Goal: Task Accomplishment & Management: Manage account settings

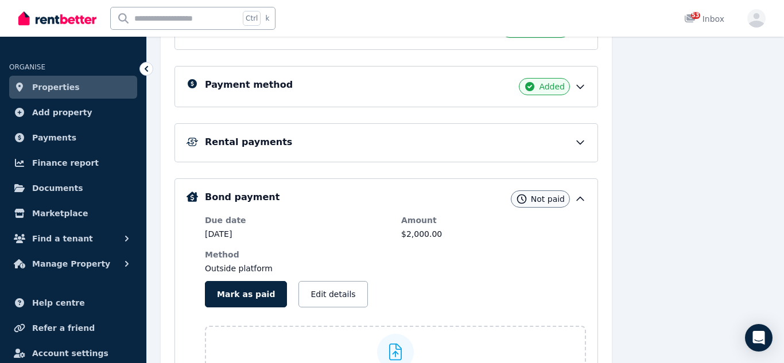
scroll to position [260, 0]
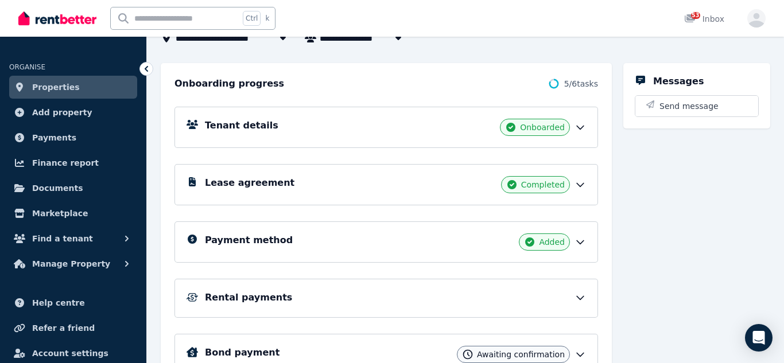
scroll to position [108, 0]
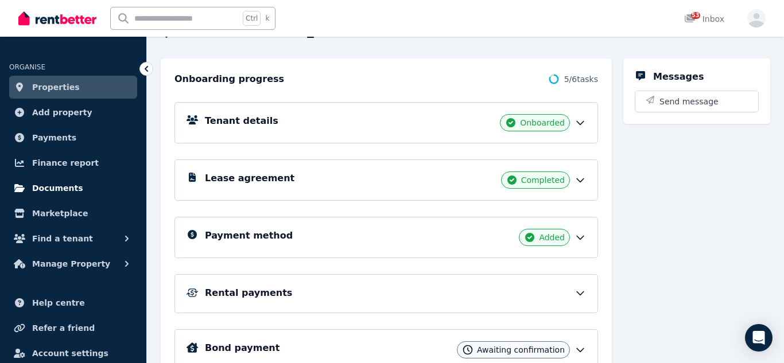
click at [69, 185] on span "Documents" at bounding box center [57, 188] width 51 height 14
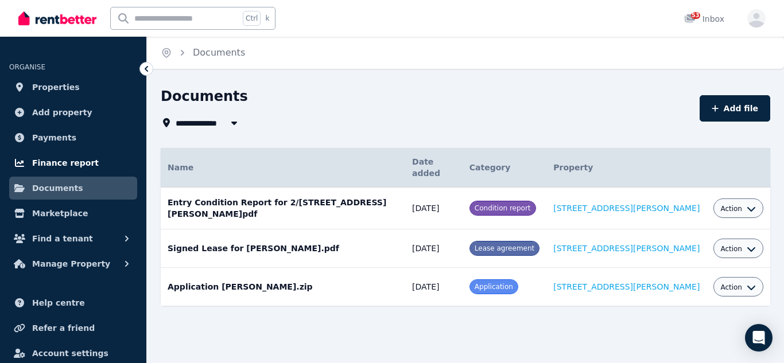
scroll to position [34, 0]
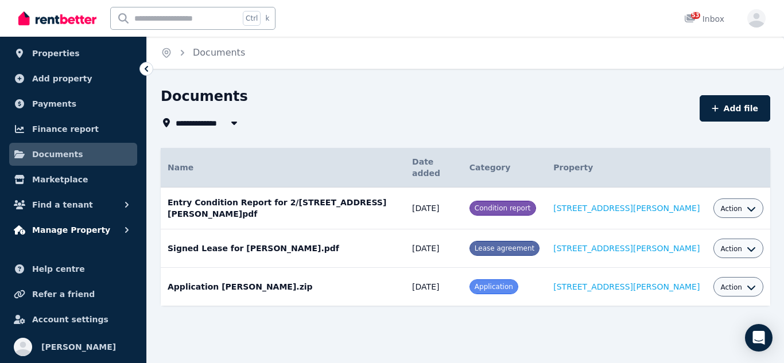
click at [86, 231] on span "Manage Property" at bounding box center [71, 230] width 78 height 14
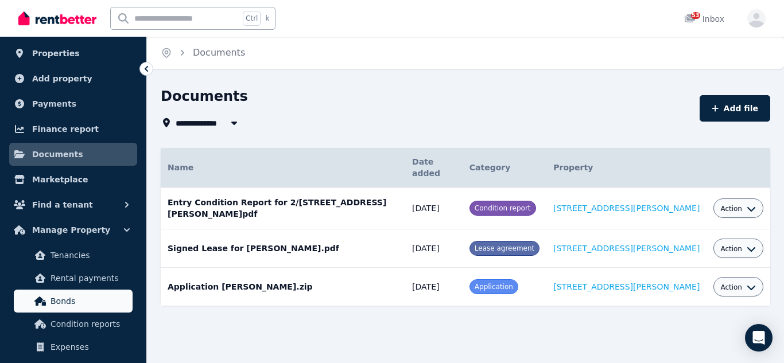
click at [63, 299] on span "Bonds" at bounding box center [88, 301] width 77 height 14
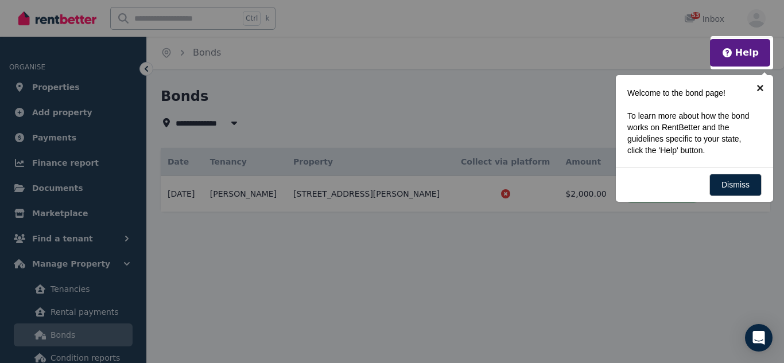
click at [759, 89] on link "×" at bounding box center [760, 88] width 26 height 26
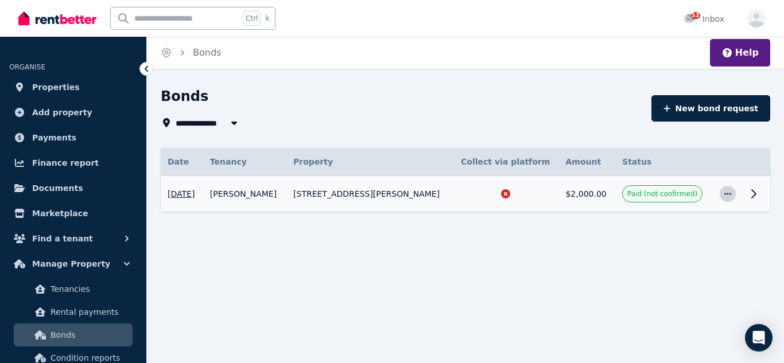
click at [729, 193] on icon "button" at bounding box center [727, 194] width 9 height 8
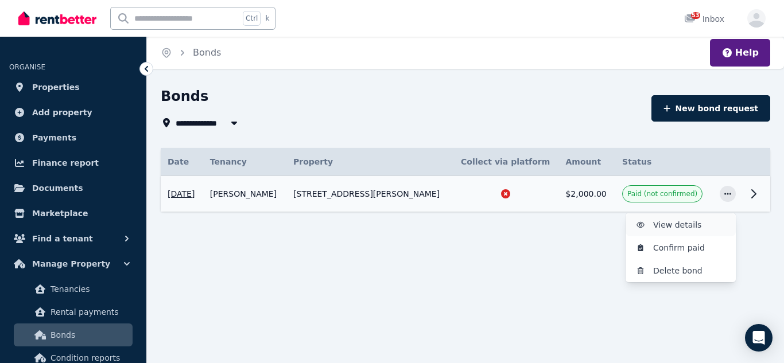
click at [690, 226] on span "View details" at bounding box center [689, 225] width 73 height 14
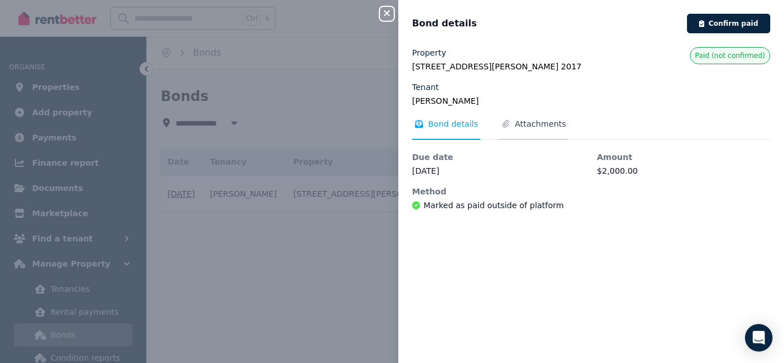
click at [524, 124] on span "Attachments" at bounding box center [540, 123] width 51 height 11
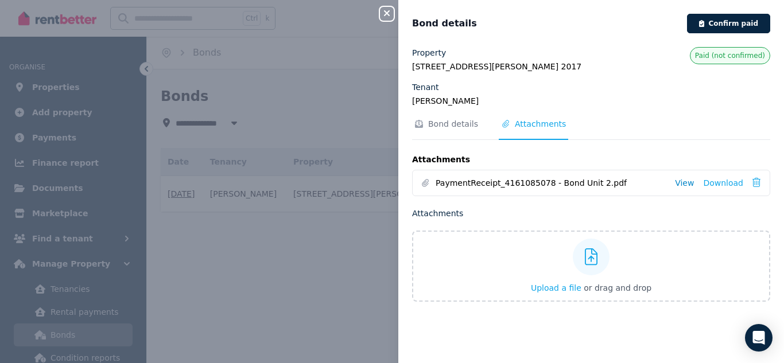
click at [687, 181] on link "View" at bounding box center [684, 182] width 19 height 11
click at [729, 24] on button "Confirm paid" at bounding box center [728, 24] width 83 height 20
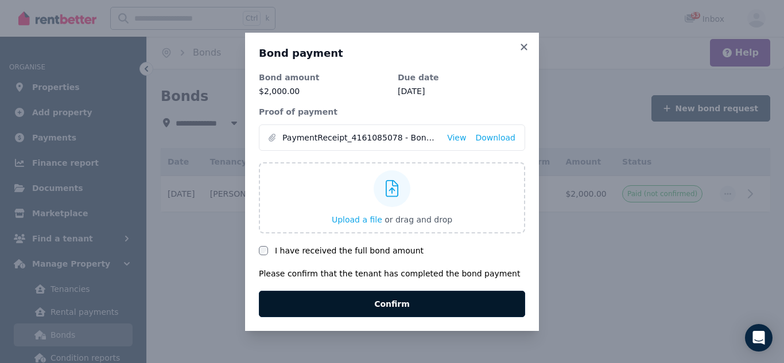
click at [376, 309] on button "Confirm" at bounding box center [392, 304] width 266 height 26
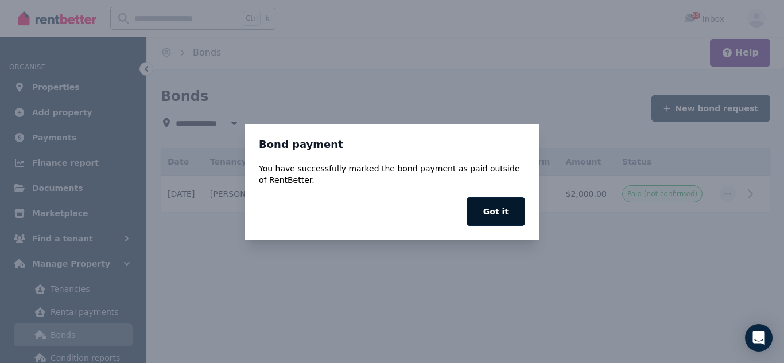
click at [489, 217] on button "Got it" at bounding box center [495, 211] width 59 height 29
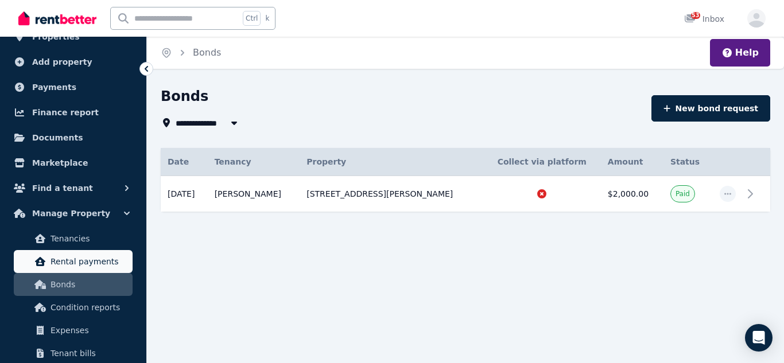
scroll to position [57, 0]
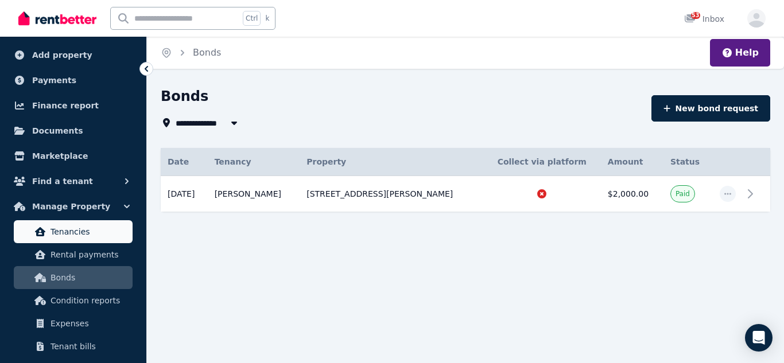
click at [66, 230] on span "Tenancies" at bounding box center [88, 232] width 77 height 14
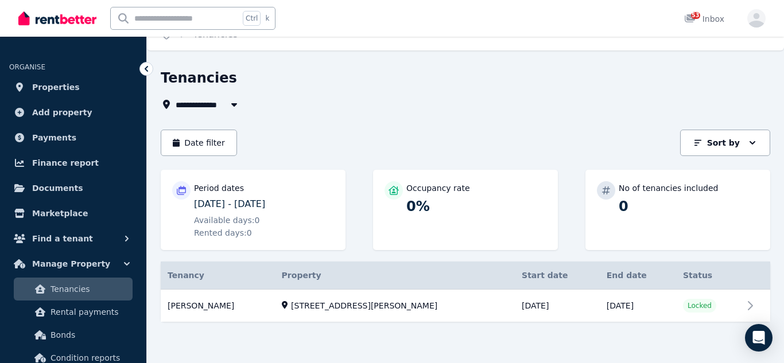
scroll to position [15, 0]
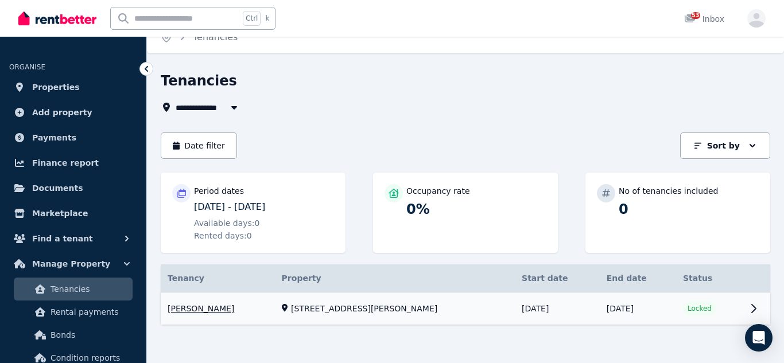
click at [203, 313] on link "View property details" at bounding box center [465, 309] width 609 height 33
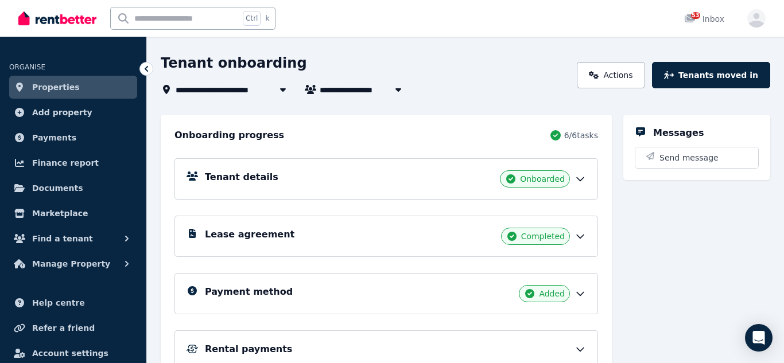
scroll to position [50, 0]
